Goal: Task Accomplishment & Management: Use online tool/utility

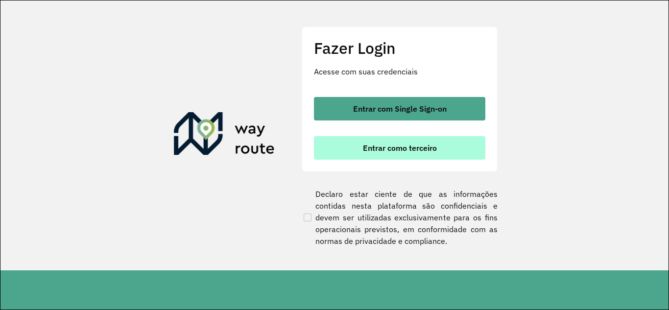
click at [388, 151] on span "Entrar como terceiro" at bounding box center [400, 148] width 74 height 8
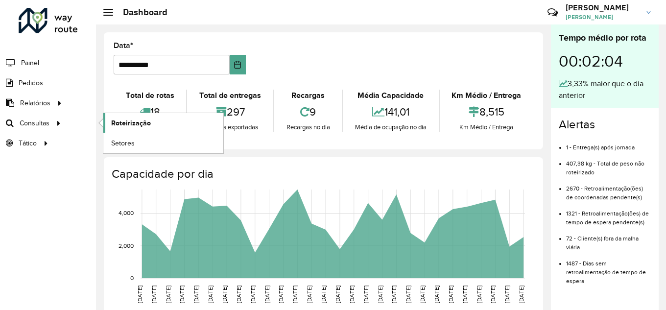
click at [106, 122] on link "Roteirização" at bounding box center [163, 123] width 120 height 20
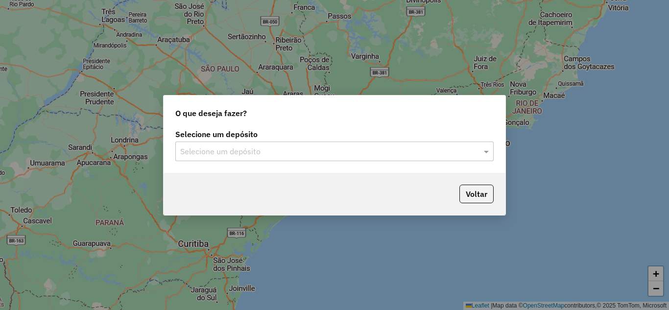
click at [278, 151] on input "text" at bounding box center [324, 152] width 289 height 12
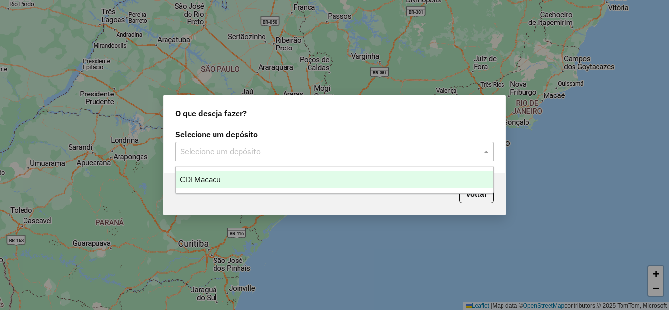
click at [274, 177] on div "CDI Macacu" at bounding box center [334, 179] width 317 height 17
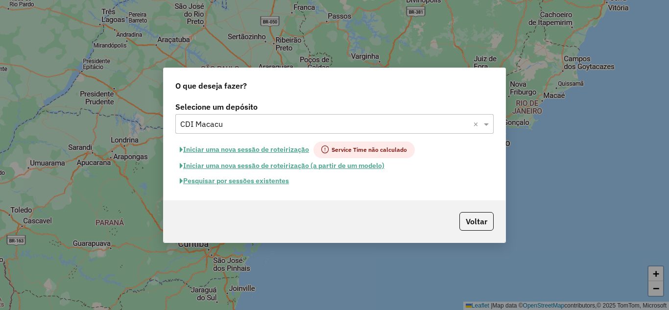
click at [256, 186] on button "Pesquisar por sessões existentes" at bounding box center [234, 180] width 118 height 15
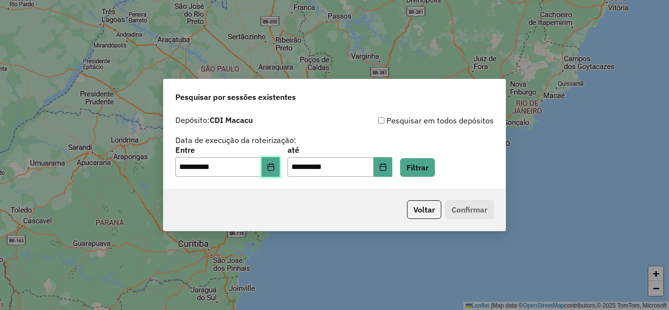
click at [275, 163] on icon "Choose Date" at bounding box center [271, 167] width 8 height 8
click at [420, 162] on button "Filtrar" at bounding box center [417, 167] width 35 height 19
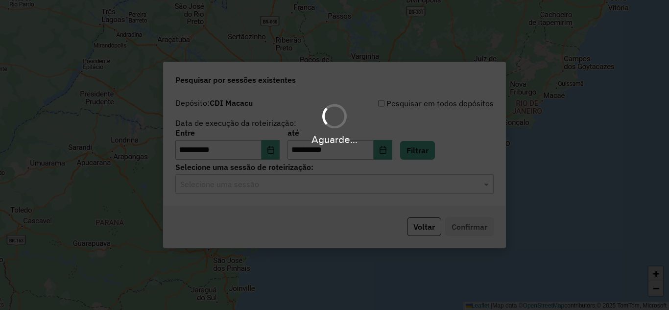
click at [322, 189] on div "Aguarde..." at bounding box center [334, 155] width 669 height 310
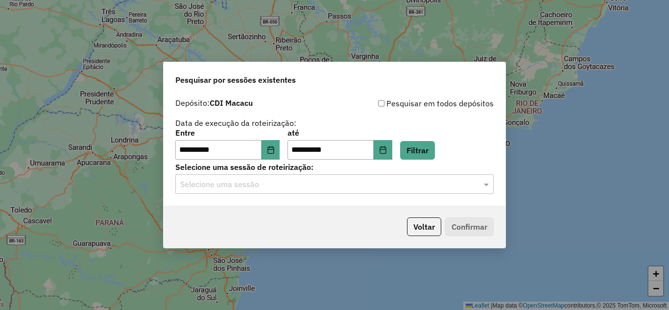
click at [309, 185] on input "text" at bounding box center [324, 185] width 289 height 12
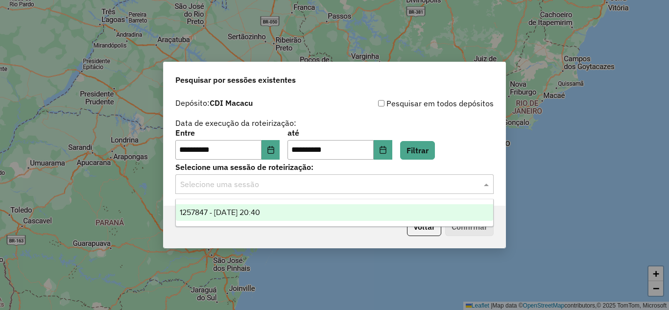
click at [304, 209] on div "1257847 - 02/09/2025 20:40" at bounding box center [334, 212] width 317 height 17
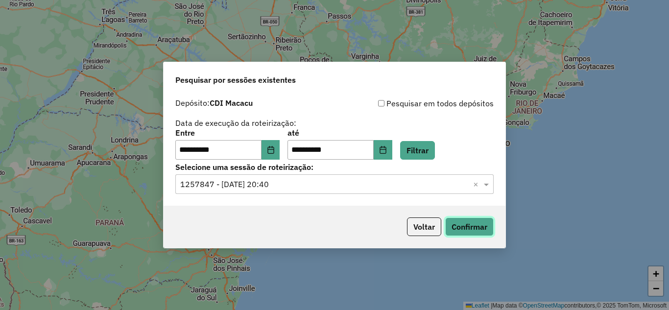
click at [481, 228] on button "Confirmar" at bounding box center [469, 226] width 48 height 19
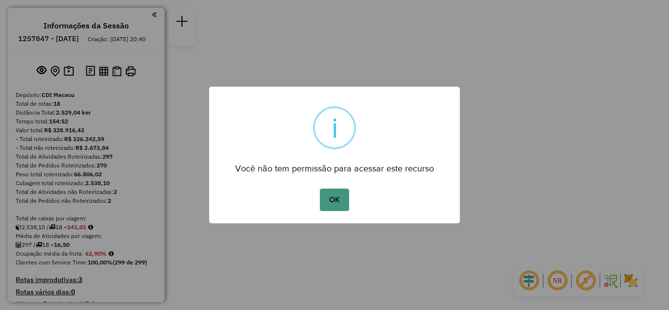
click at [326, 189] on button "OK" at bounding box center [334, 200] width 29 height 23
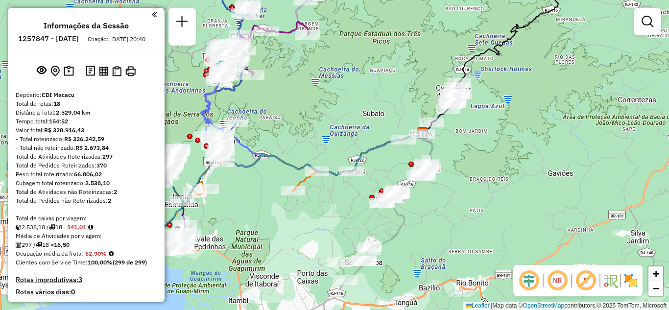
click at [323, 125] on div "Janela de atendimento Grade de atendimento Capacidade Transportadoras Veículos …" at bounding box center [334, 155] width 669 height 310
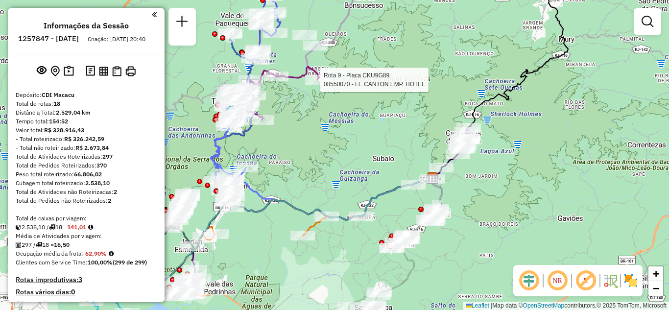
select select "**********"
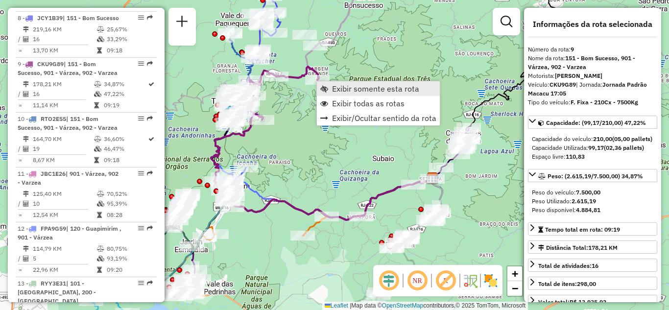
scroll to position [831, 0]
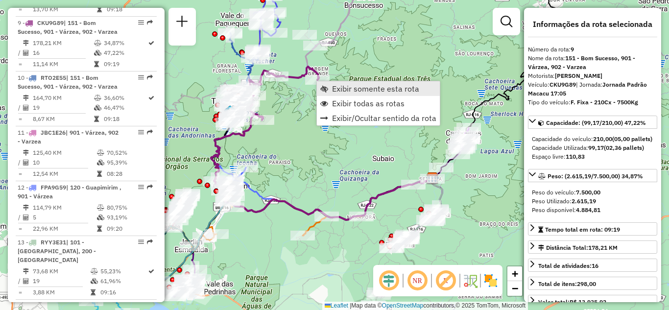
click at [334, 88] on span "Exibir somente esta rota" at bounding box center [375, 89] width 87 height 8
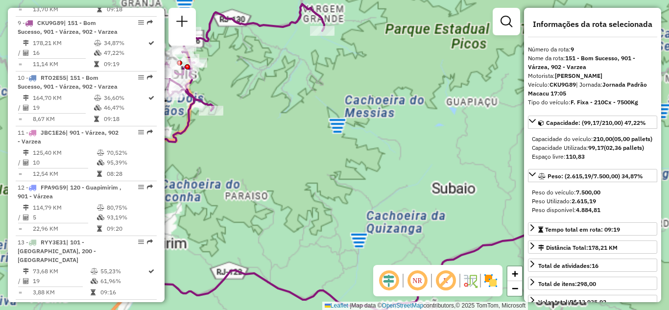
drag, startPoint x: 305, startPoint y: 137, endPoint x: 301, endPoint y: 247, distance: 110.7
click at [301, 246] on div "Janela de atendimento Grade de atendimento Capacidade Transportadoras Veículos …" at bounding box center [334, 155] width 669 height 310
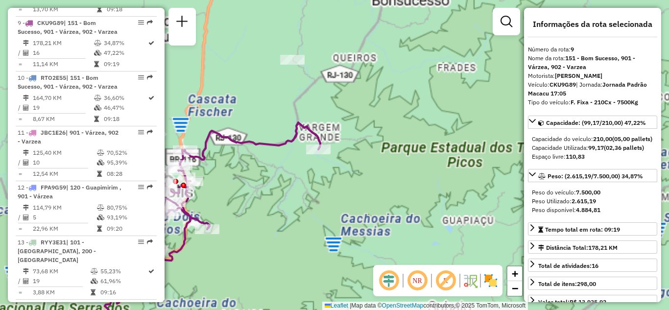
drag, startPoint x: 305, startPoint y: 215, endPoint x: 328, endPoint y: 235, distance: 30.5
click at [324, 235] on div "Janela de atendimento Grade de atendimento Capacidade Transportadoras Veículos …" at bounding box center [334, 155] width 669 height 310
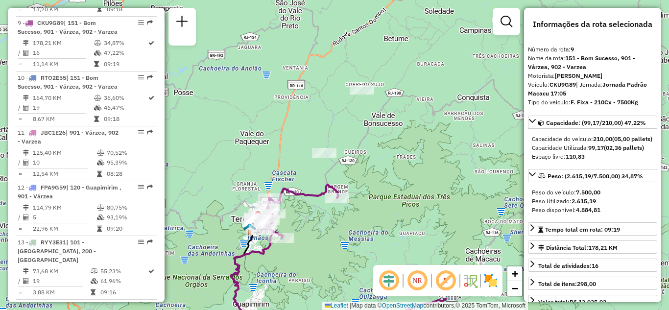
drag, startPoint x: 395, startPoint y: 176, endPoint x: 388, endPoint y: 182, distance: 9.0
click at [388, 182] on div "Janela de atendimento Grade de atendimento Capacidade Transportadoras Veículos …" at bounding box center [334, 155] width 669 height 310
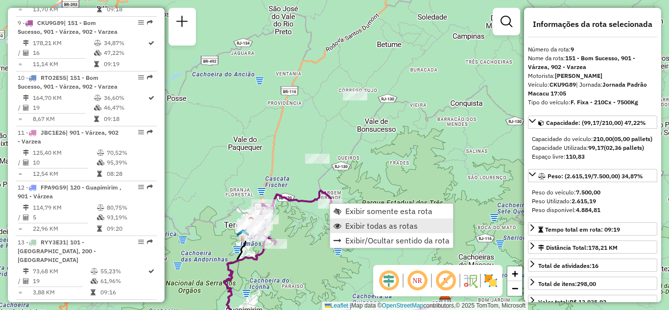
click at [358, 222] on span "Exibir todas as rotas" at bounding box center [381, 226] width 72 height 8
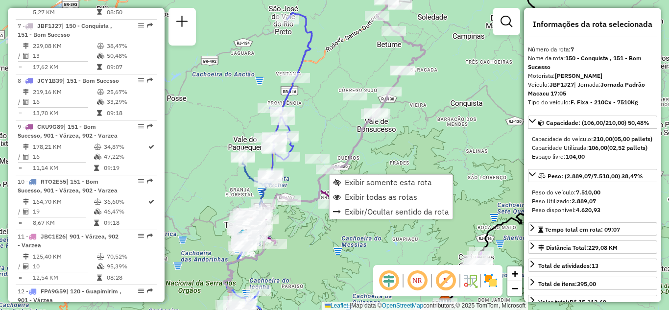
scroll to position [722, 0]
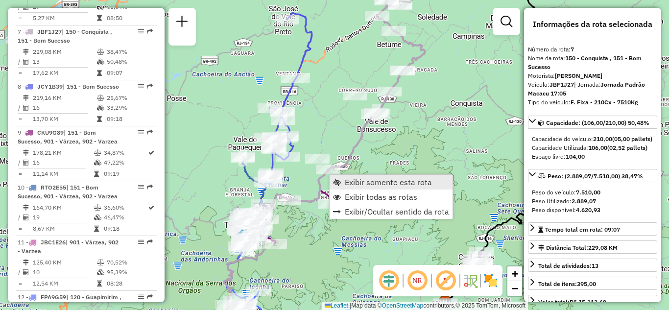
click at [349, 180] on span "Exibir somente esta rota" at bounding box center [388, 182] width 87 height 8
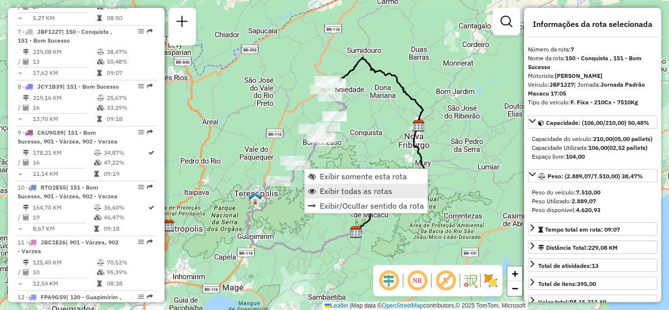
click at [322, 187] on span "Exibir todas as rotas" at bounding box center [356, 191] width 72 height 8
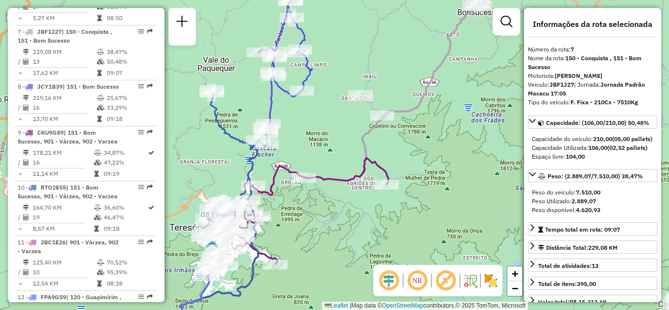
drag, startPoint x: 306, startPoint y: 196, endPoint x: 354, endPoint y: 197, distance: 48.0
click at [354, 197] on div "Janela de atendimento Grade de atendimento Capacidade Transportadoras Veículos …" at bounding box center [334, 155] width 669 height 310
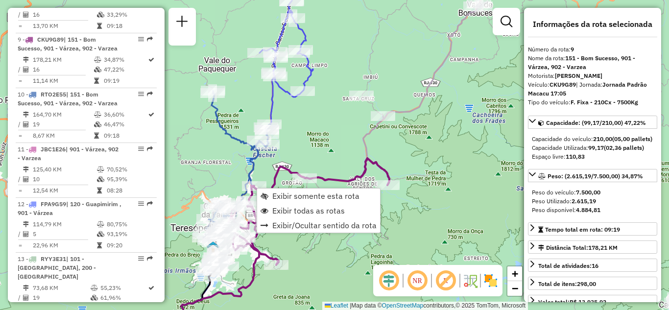
scroll to position [831, 0]
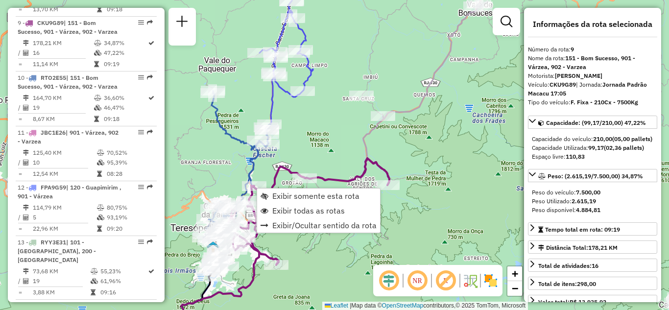
click at [336, 136] on div "Janela de atendimento Grade de atendimento Capacidade Transportadoras Veículos …" at bounding box center [334, 155] width 669 height 310
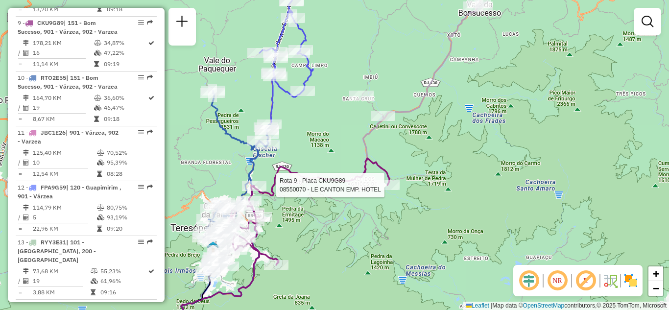
click at [388, 190] on div at bounding box center [387, 185] width 24 height 10
select select "**********"
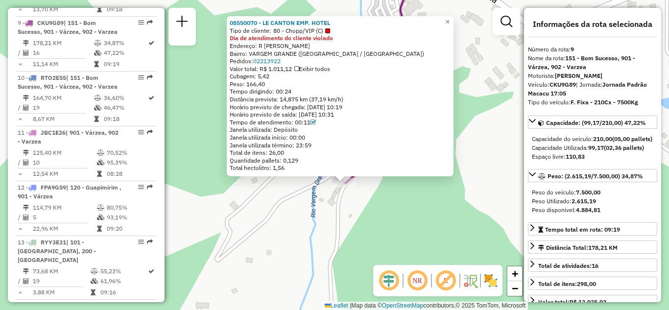
drag, startPoint x: 341, startPoint y: 178, endPoint x: 358, endPoint y: 204, distance: 30.7
click at [355, 206] on div "08550070 - LE CANTON EMP. HOTEL Tipo de cliente: 80 - Chopp/VIP (C) Dia de aten…" at bounding box center [334, 155] width 669 height 310
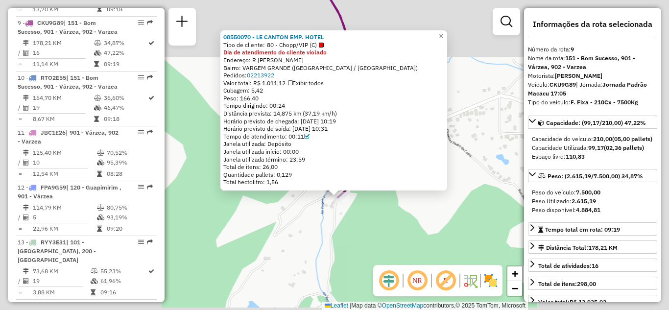
click at [325, 213] on div "08550070 - LE CANTON EMP. HOTEL Tipo de cliente: 80 - Chopp/VIP (C) Dia de aten…" at bounding box center [334, 155] width 669 height 310
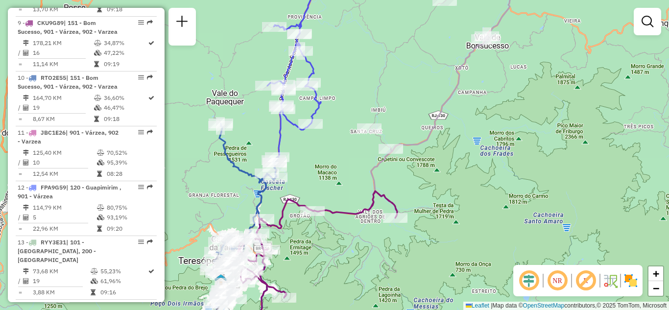
drag, startPoint x: 282, startPoint y: 255, endPoint x: 361, endPoint y: 230, distance: 83.2
click at [361, 230] on div "Janela de atendimento Grade de atendimento Capacidade Transportadoras Veículos …" at bounding box center [334, 155] width 669 height 310
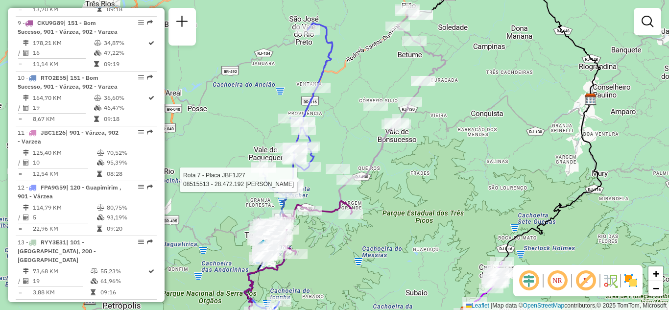
select select "**********"
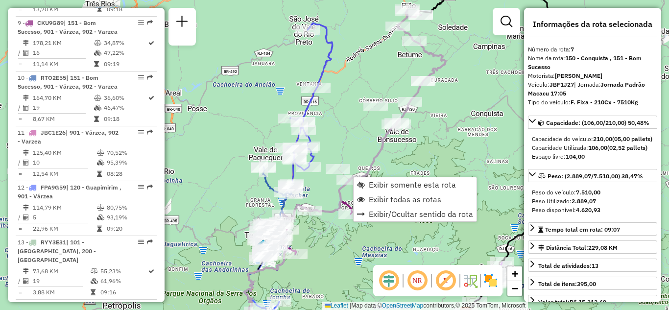
scroll to position [722, 0]
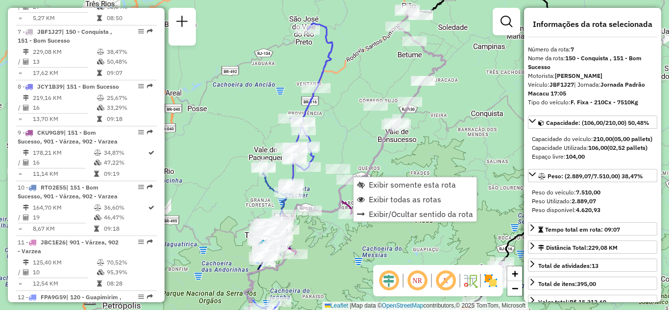
click at [342, 150] on div "Janela de atendimento Grade de atendimento Capacidade Transportadoras Veículos …" at bounding box center [334, 155] width 669 height 310
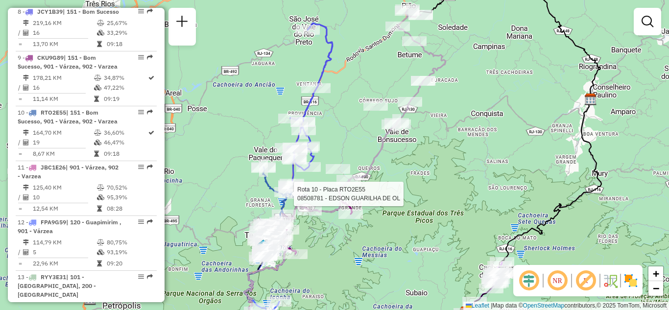
select select "**********"
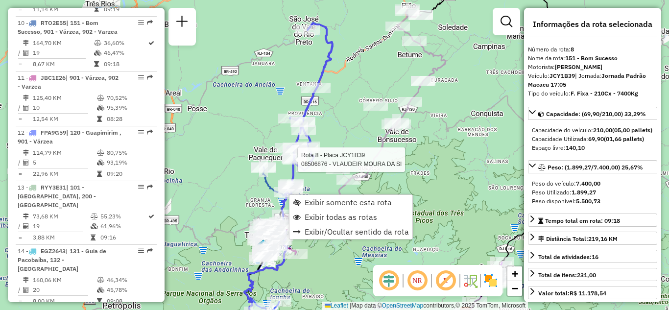
scroll to position [777, 0]
